Goal: Information Seeking & Learning: Learn about a topic

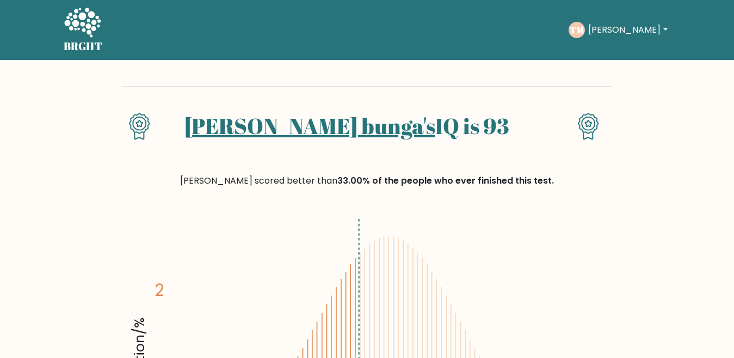
scroll to position [1294, 0]
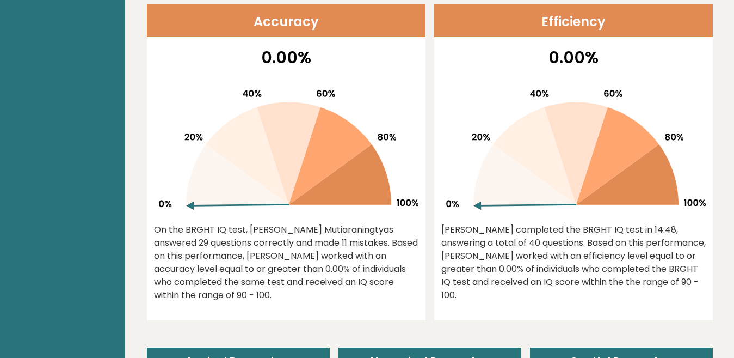
scroll to position [490, 0]
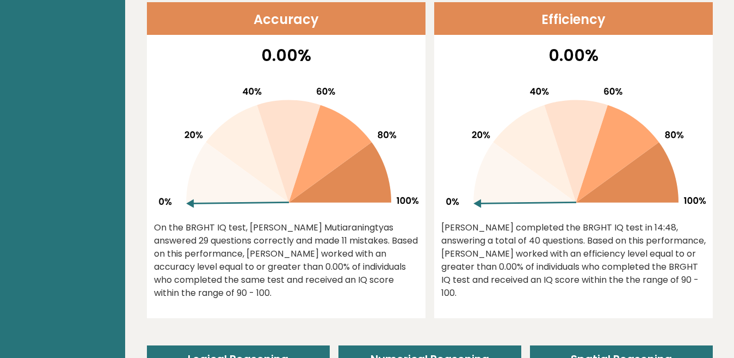
drag, startPoint x: 692, startPoint y: 0, endPoint x: 73, endPoint y: 251, distance: 667.6
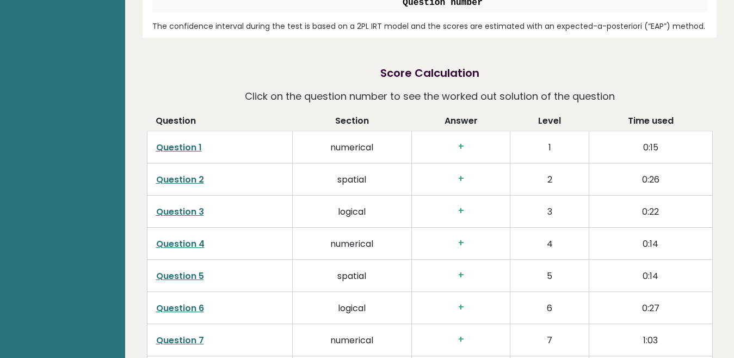
scroll to position [1687, 0]
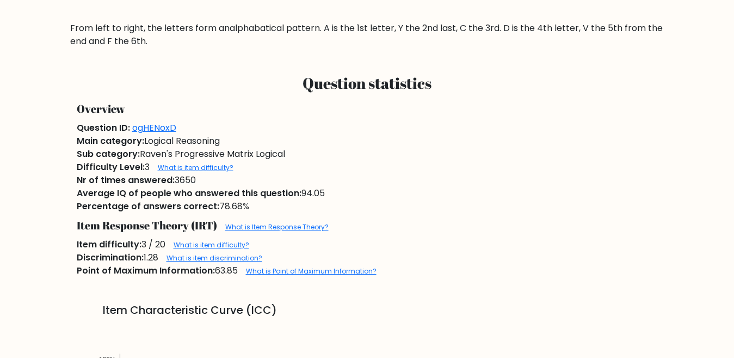
scroll to position [490, 0]
